Goal: Task Accomplishment & Management: Complete application form

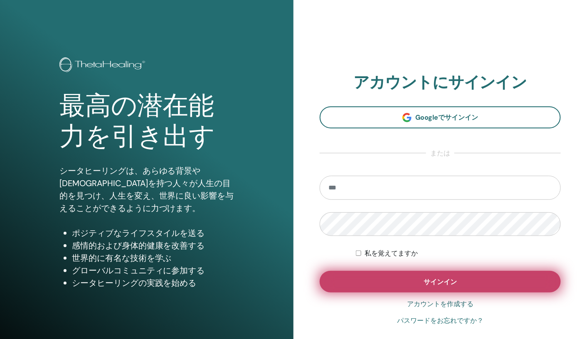
type input "**********"
click at [403, 279] on button "サインイン" at bounding box center [440, 282] width 241 height 22
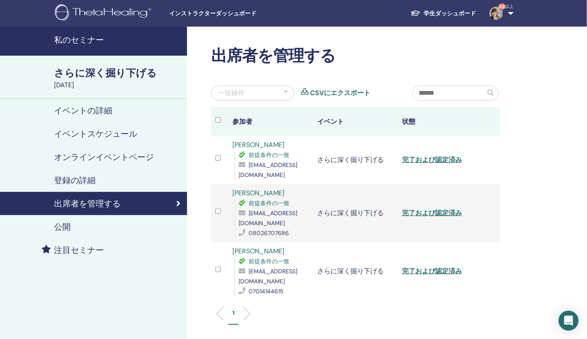
click at [91, 38] on font "私のセミナー" at bounding box center [79, 40] width 50 height 11
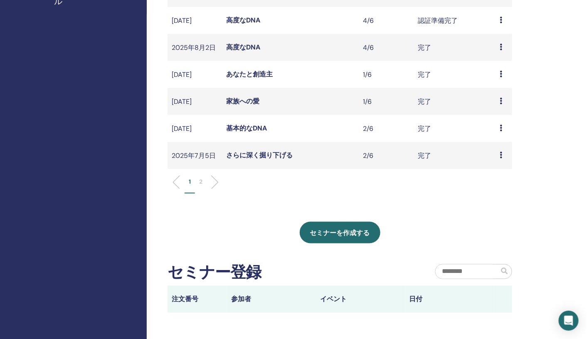
scroll to position [258, 0]
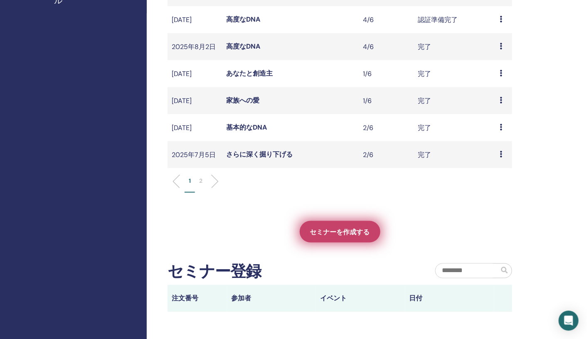
click at [338, 237] on font "セミナーを作成する" at bounding box center [340, 232] width 60 height 9
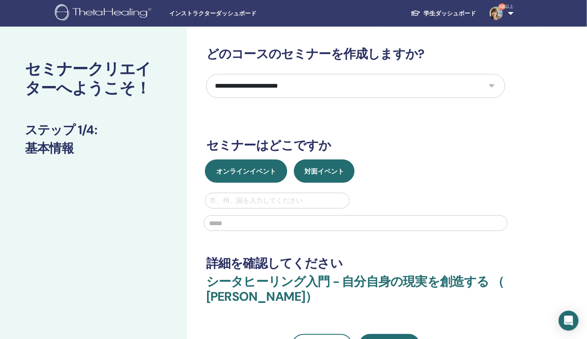
click at [229, 169] on font "オンラインイベント" at bounding box center [246, 171] width 60 height 9
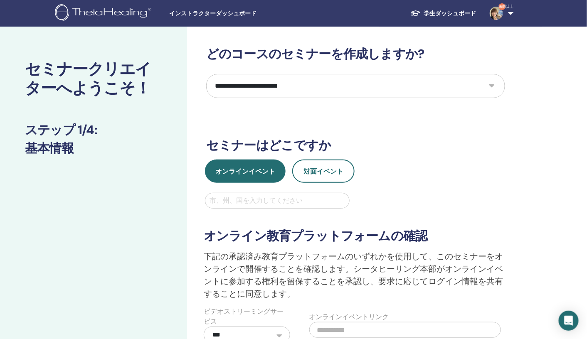
click at [230, 199] on div at bounding box center [278, 201] width 136 height 12
type input "*****"
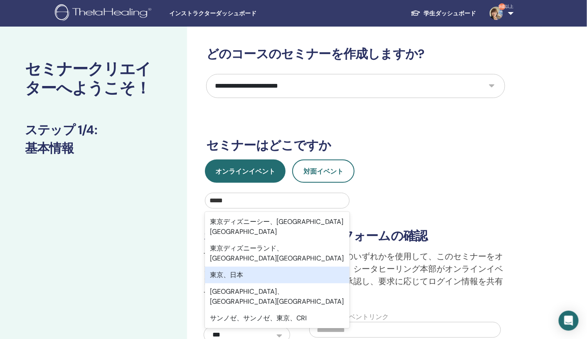
click at [230, 271] on font "東京、日本" at bounding box center [226, 275] width 33 height 9
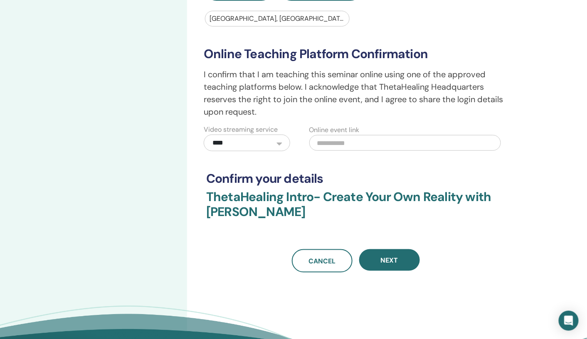
scroll to position [193, 0]
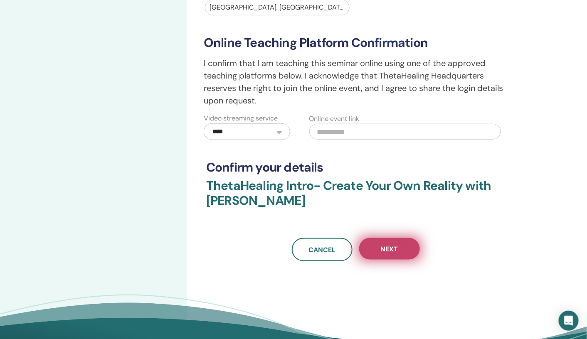
click at [400, 249] on button "Next" at bounding box center [389, 249] width 61 height 22
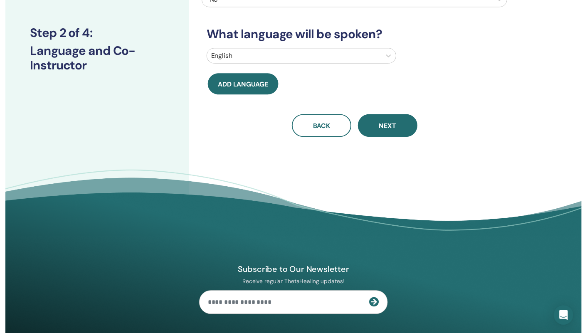
scroll to position [0, 0]
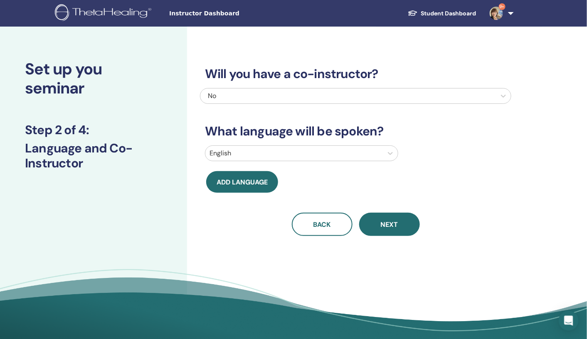
click at [230, 93] on div "No" at bounding box center [326, 96] width 236 height 10
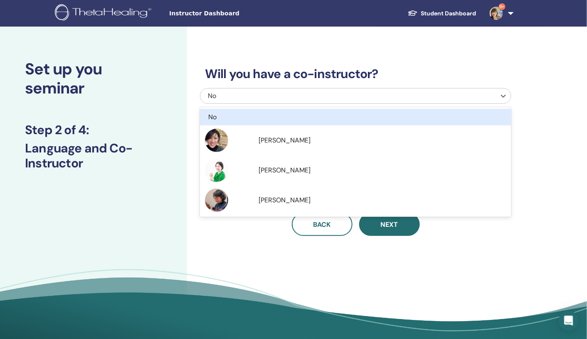
click at [230, 93] on div "No" at bounding box center [326, 96] width 236 height 10
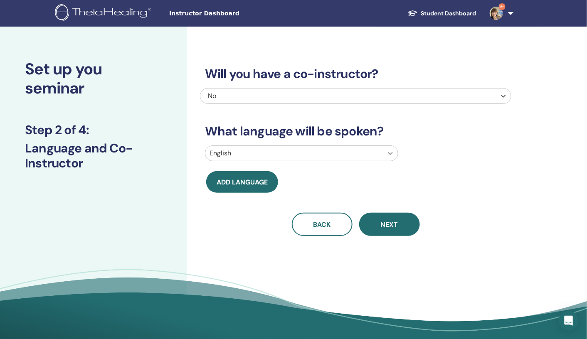
click at [390, 153] on icon at bounding box center [390, 153] width 8 height 8
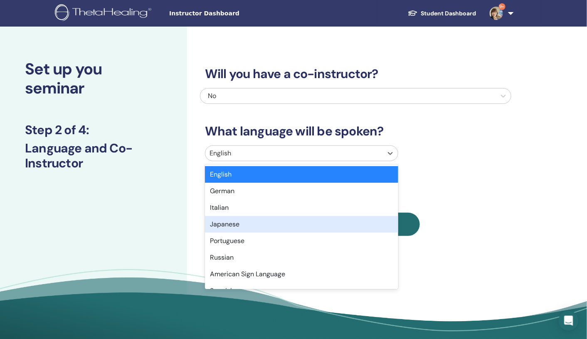
click at [298, 225] on div "Japanese" at bounding box center [301, 224] width 193 height 17
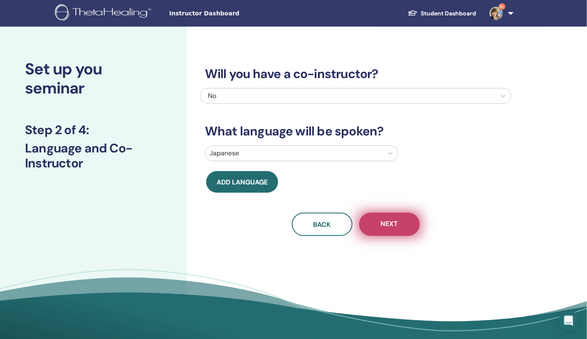
click at [403, 222] on button "Next" at bounding box center [389, 224] width 61 height 23
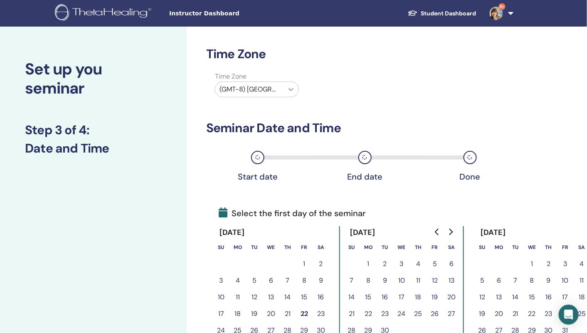
click at [292, 87] on icon at bounding box center [291, 89] width 8 height 8
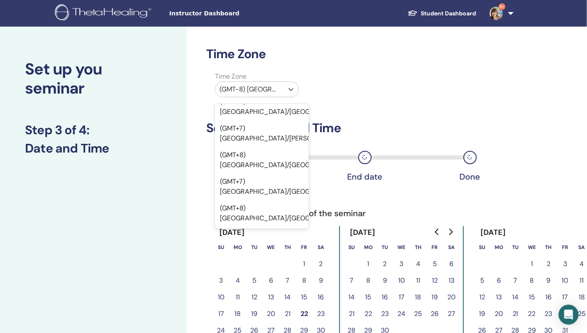
scroll to position [7959, 0]
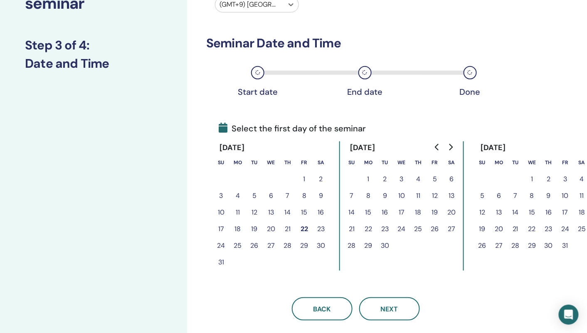
scroll to position [103, 0]
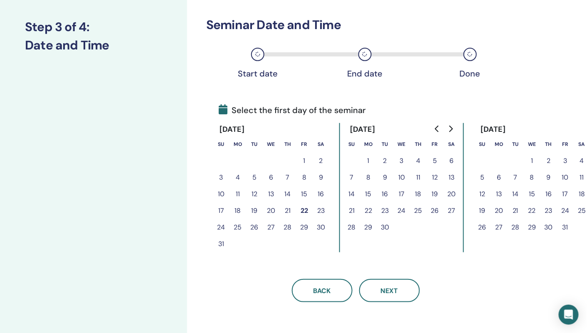
click at [305, 213] on button "22" at bounding box center [304, 211] width 17 height 17
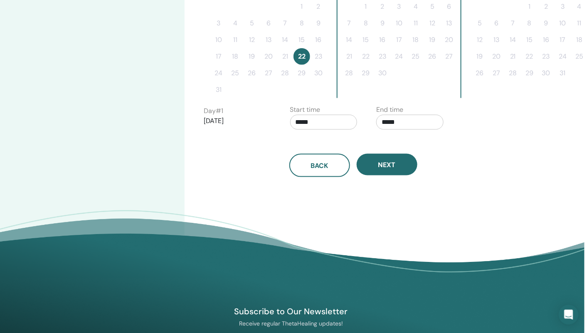
scroll to position [260, 2]
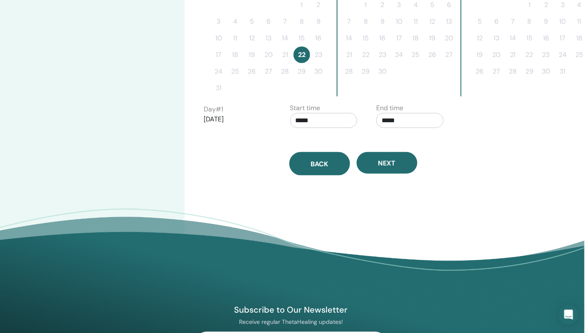
click at [321, 166] on span "Back" at bounding box center [319, 164] width 17 height 9
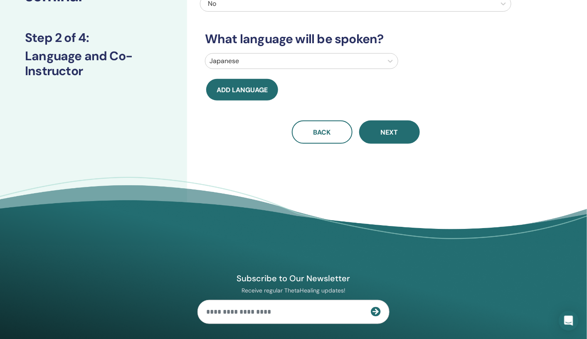
scroll to position [84, 0]
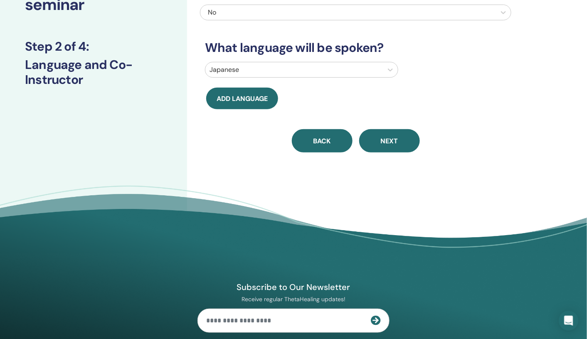
click at [319, 141] on span "Back" at bounding box center [322, 141] width 17 height 9
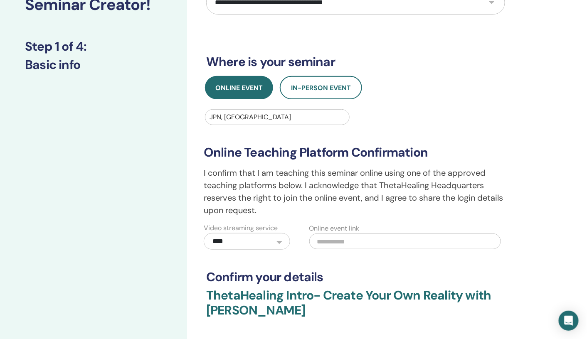
scroll to position [0, 0]
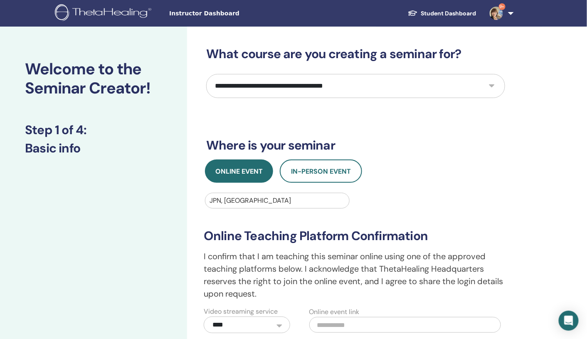
click at [489, 84] on select "**********" at bounding box center [355, 86] width 299 height 24
select select "*"
click at [206, 74] on select "**********" at bounding box center [355, 86] width 299 height 24
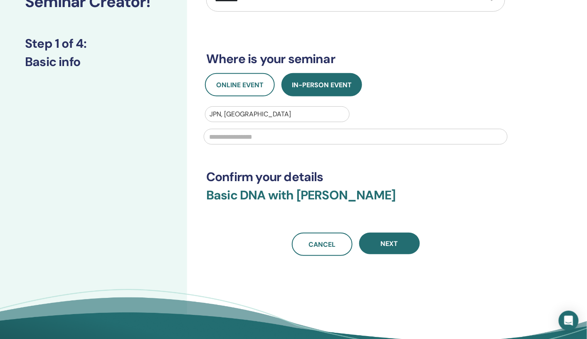
scroll to position [94, 0]
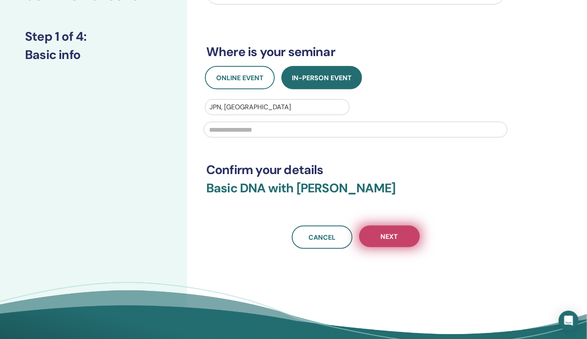
click at [403, 240] on button "Next" at bounding box center [389, 237] width 61 height 22
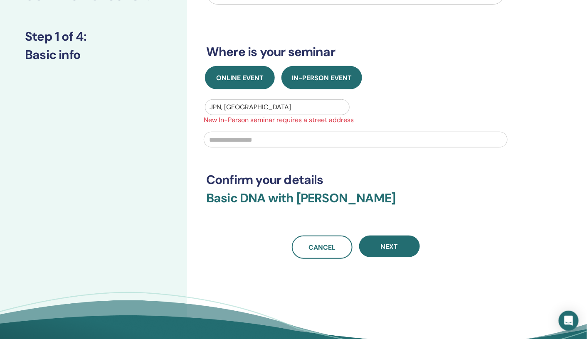
click at [245, 82] on button "Online Event" at bounding box center [240, 77] width 70 height 23
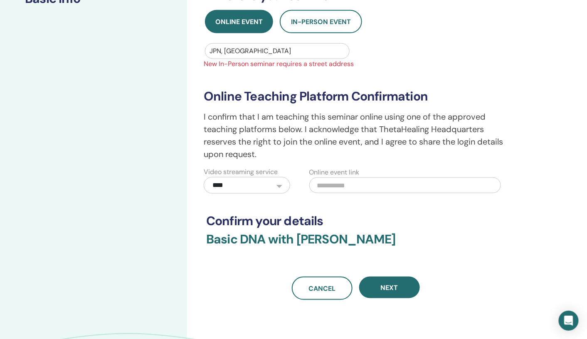
scroll to position [162, 0]
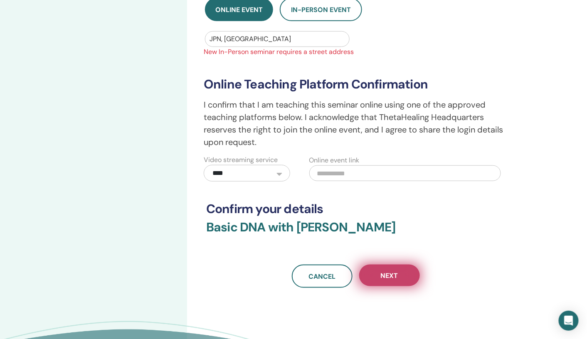
click at [398, 277] on span "Next" at bounding box center [389, 276] width 17 height 9
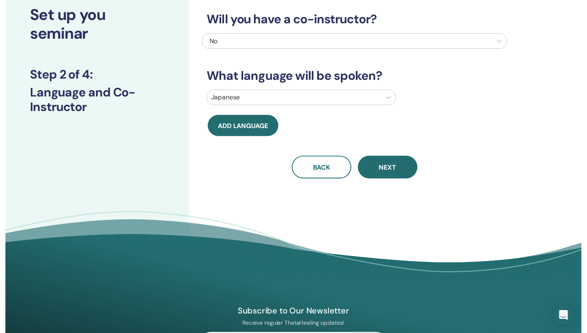
scroll to position [0, 0]
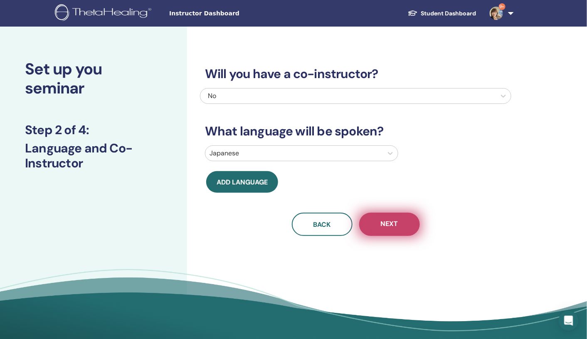
click at [383, 225] on span "Next" at bounding box center [389, 225] width 17 height 10
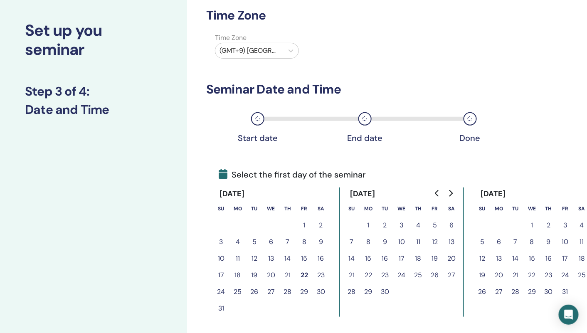
scroll to position [62, 0]
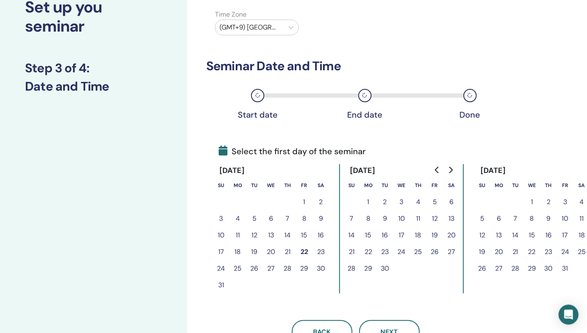
click at [304, 248] on button "22" at bounding box center [304, 252] width 17 height 17
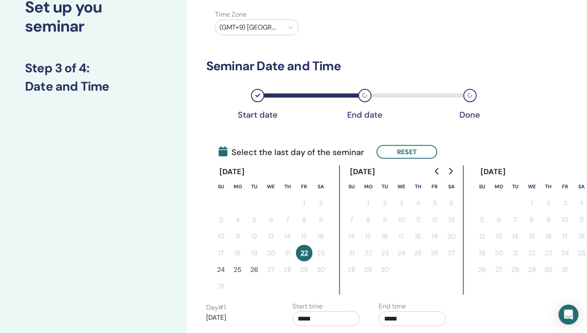
click at [237, 271] on button "25" at bounding box center [238, 270] width 17 height 17
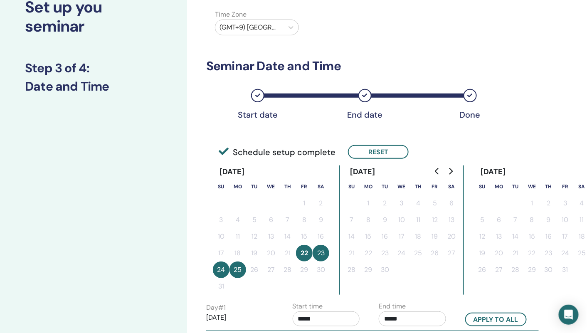
click at [234, 270] on button "25" at bounding box center [238, 270] width 17 height 17
click at [224, 268] on button "24" at bounding box center [221, 270] width 17 height 17
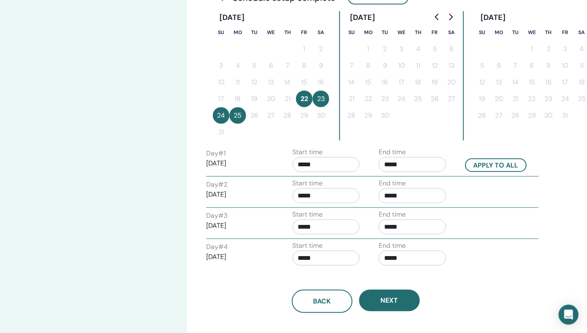
scroll to position [217, 0]
click at [326, 257] on input "*****" at bounding box center [326, 257] width 67 height 15
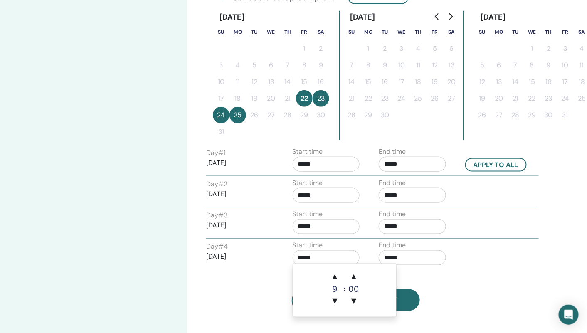
type input "*****"
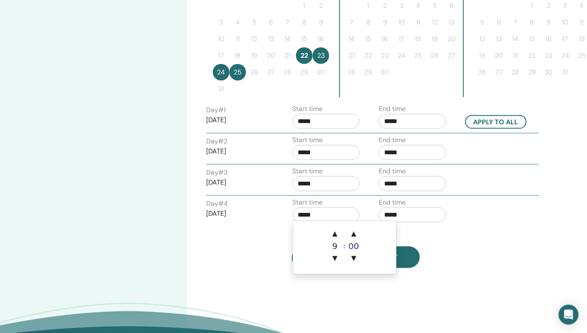
scroll to position [265, 0]
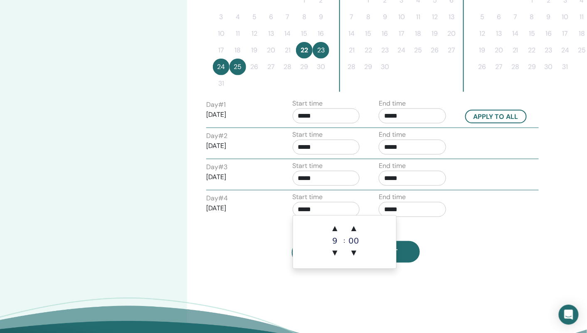
click at [265, 246] on div "Back Next" at bounding box center [355, 252] width 311 height 23
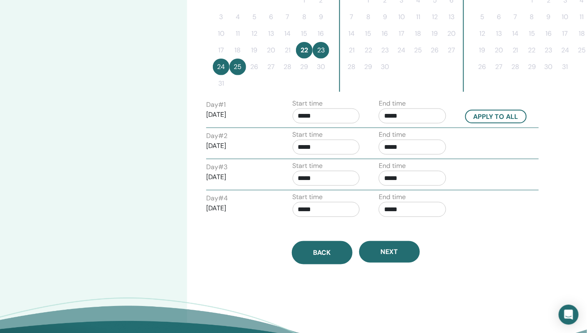
click at [313, 252] on button "Back" at bounding box center [322, 252] width 61 height 23
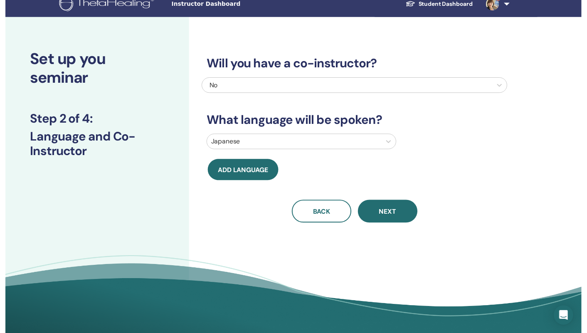
scroll to position [9, 0]
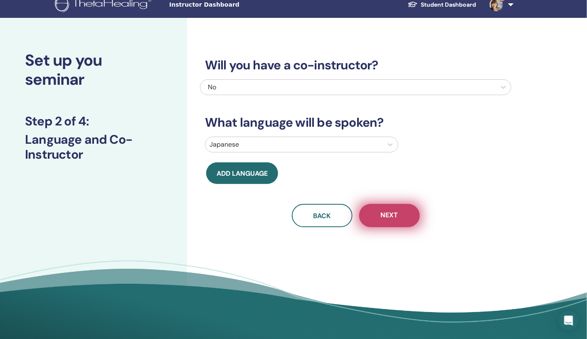
click at [386, 215] on span "Next" at bounding box center [389, 216] width 17 height 10
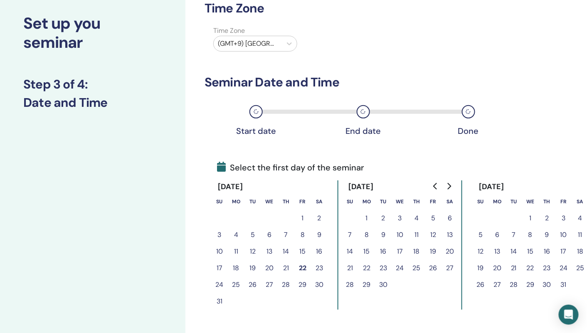
scroll to position [66, 2]
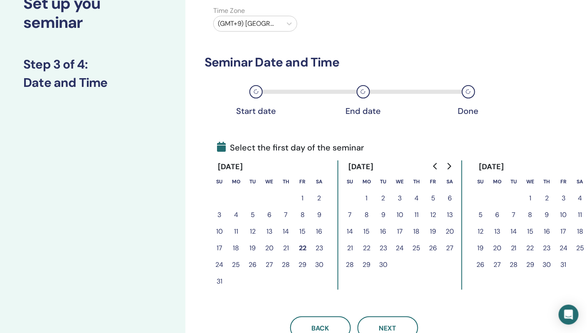
click at [301, 250] on button "22" at bounding box center [302, 248] width 17 height 17
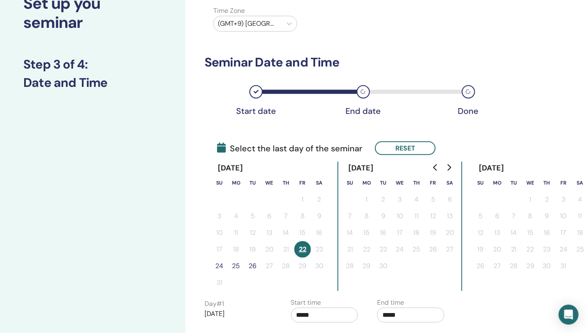
click at [220, 263] on button "24" at bounding box center [219, 266] width 17 height 17
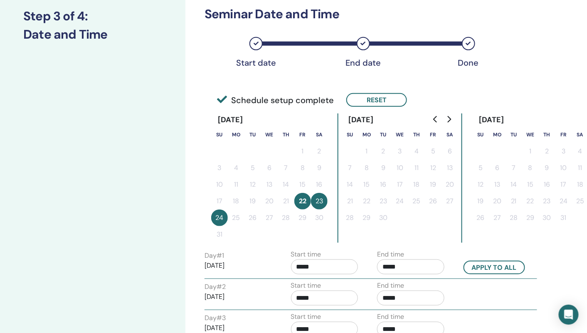
scroll to position [115, 2]
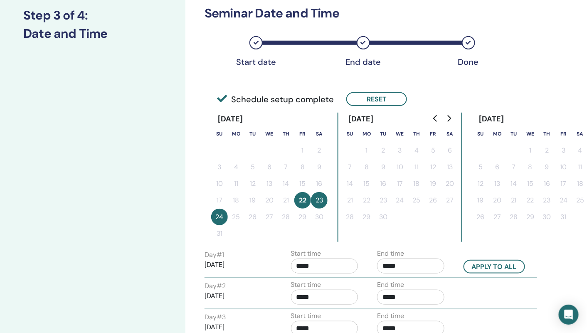
click at [328, 264] on input "*****" at bounding box center [324, 266] width 67 height 15
click at [333, 287] on span "▲" at bounding box center [333, 286] width 17 height 17
type input "*****"
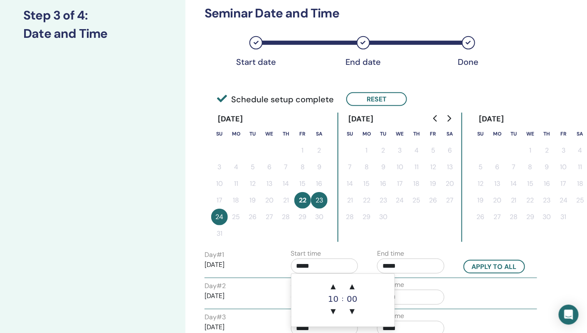
click at [412, 264] on input "*****" at bounding box center [410, 266] width 67 height 15
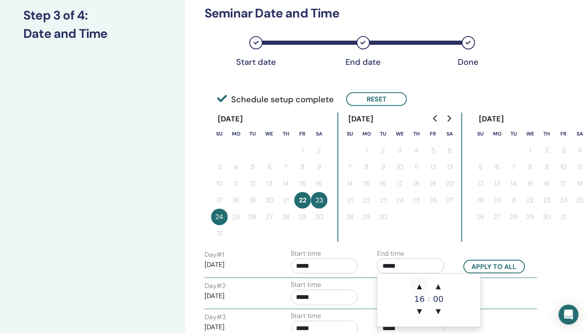
click at [421, 288] on span "▲" at bounding box center [419, 286] width 17 height 17
click at [420, 310] on span "▼" at bounding box center [419, 311] width 17 height 17
click at [438, 287] on span "▲" at bounding box center [438, 286] width 17 height 17
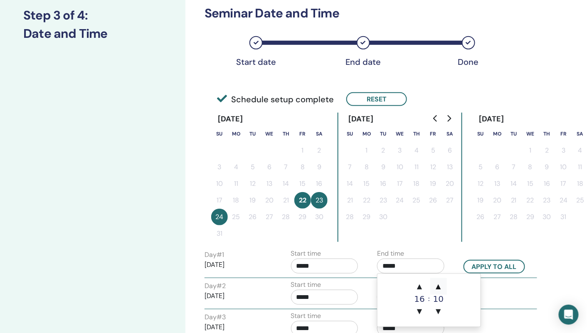
click at [438, 287] on span "▲" at bounding box center [438, 286] width 17 height 17
type input "*****"
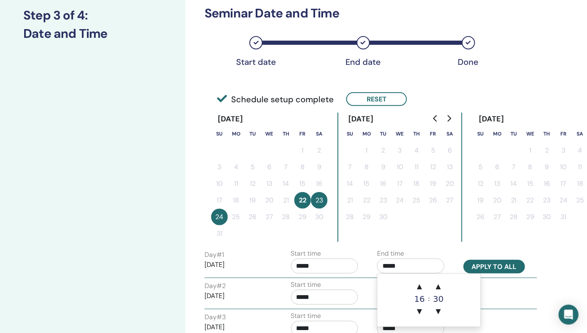
click at [487, 267] on button "Apply to all" at bounding box center [495, 267] width 62 height 14
type input "*****"
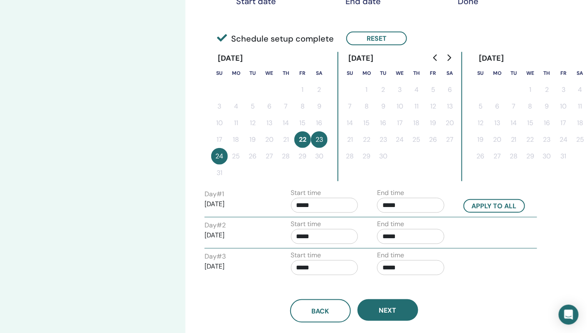
scroll to position [197, 2]
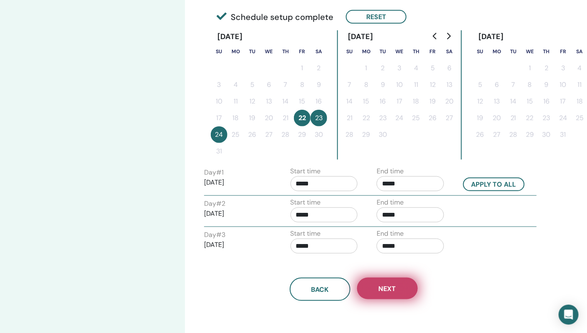
click at [403, 291] on button "Next" at bounding box center [387, 289] width 61 height 22
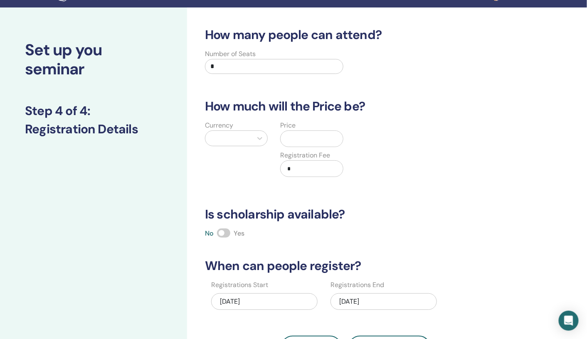
scroll to position [0, 0]
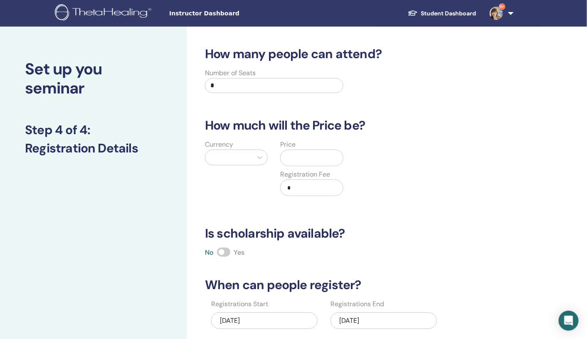
click at [235, 90] on input "*" at bounding box center [274, 85] width 138 height 15
type input "*"
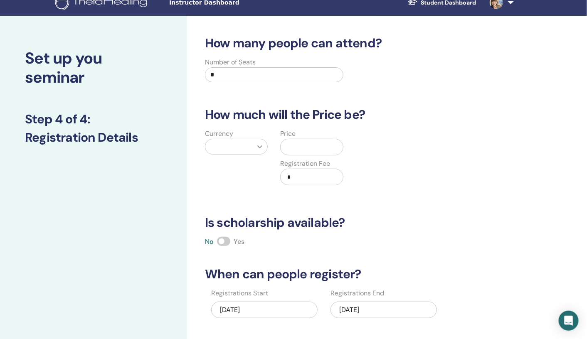
type input "*"
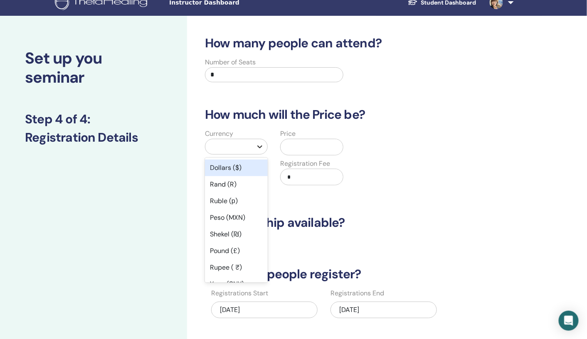
click at [264, 146] on div at bounding box center [259, 146] width 15 height 15
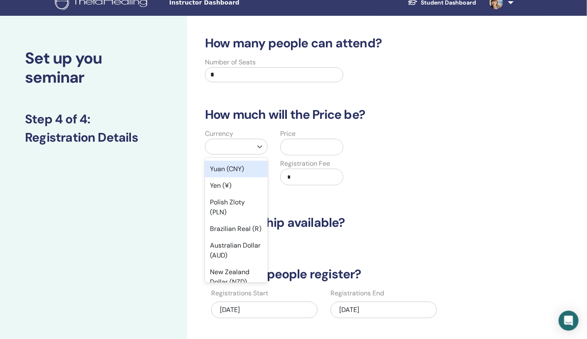
scroll to position [119, 0]
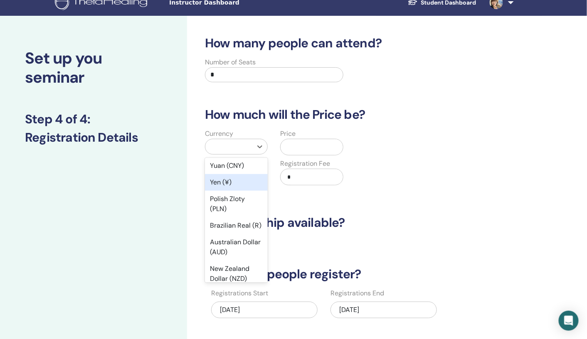
click at [226, 181] on div "Yen (¥)" at bounding box center [236, 182] width 63 height 17
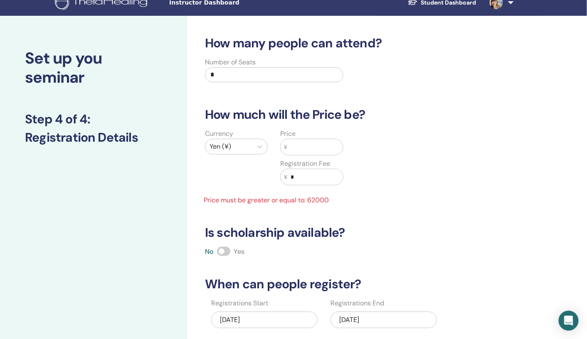
click at [300, 146] on input "text" at bounding box center [315, 147] width 56 height 16
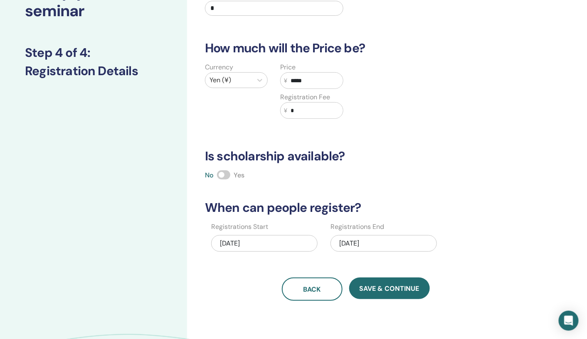
scroll to position [79, 0]
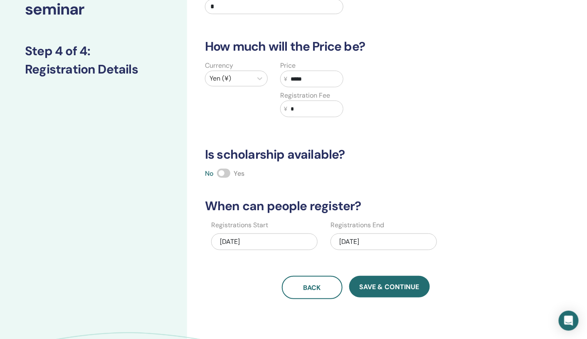
type input "*****"
click at [382, 239] on div "08/24/2025" at bounding box center [384, 242] width 106 height 17
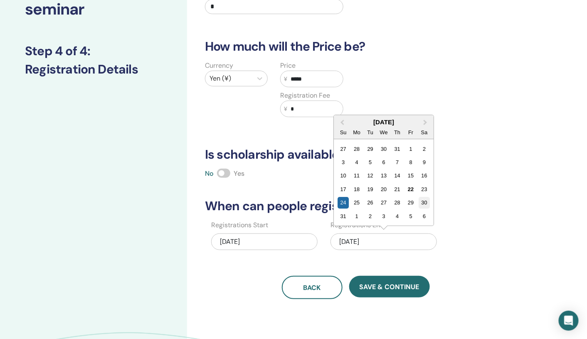
click at [422, 202] on div "30" at bounding box center [424, 203] width 11 height 11
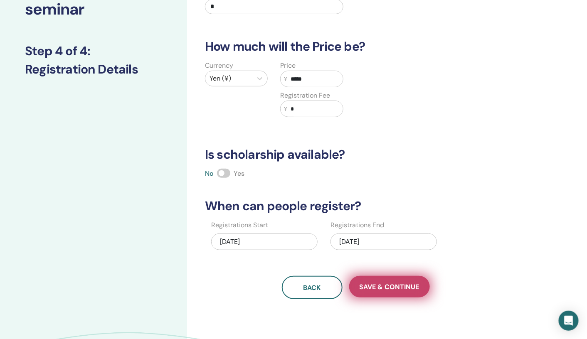
click at [393, 284] on span "Save & Continue" at bounding box center [390, 287] width 60 height 9
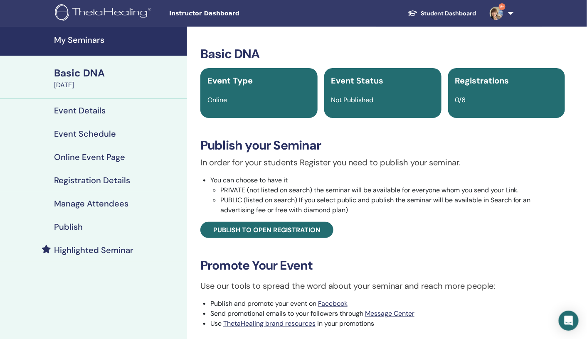
click at [66, 18] on body "Instructor Dashboard Student Dashboard 9+ [PERSON_NAME] My ThetaLearning My The…" at bounding box center [293, 169] width 587 height 339
click at [63, 225] on h4 "Publish" at bounding box center [68, 227] width 29 height 10
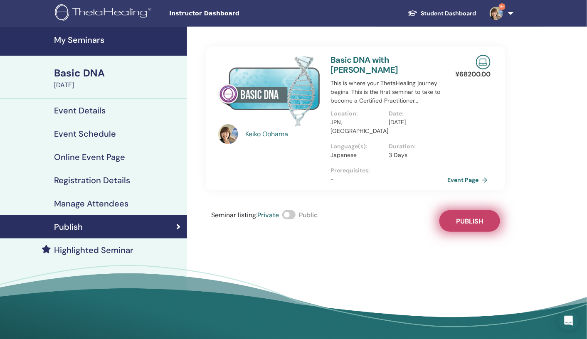
click at [468, 217] on span "Publish" at bounding box center [470, 221] width 27 height 9
click at [467, 174] on link "Event Page" at bounding box center [471, 180] width 44 height 12
